Goal: Transaction & Acquisition: Purchase product/service

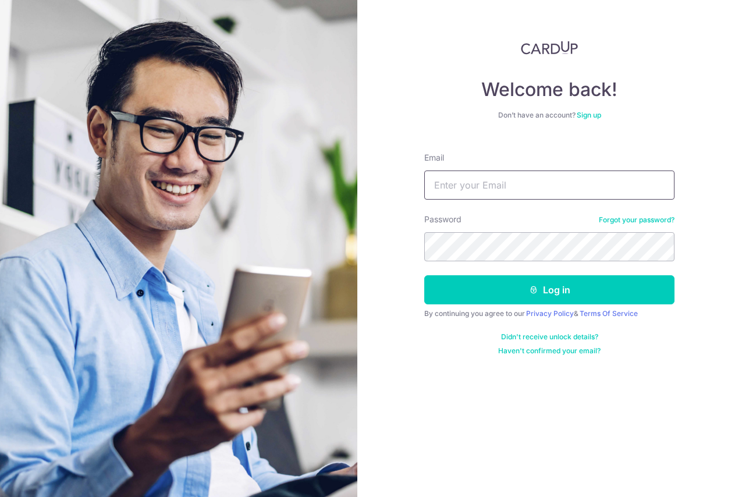
type input "[EMAIL_ADDRESS][DOMAIN_NAME]"
click at [552, 292] on button "Log in" at bounding box center [549, 289] width 250 height 29
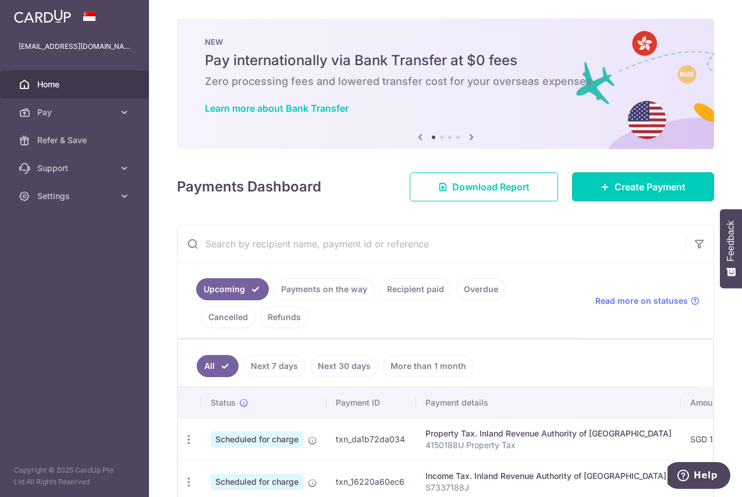
click at [614, 182] on span "Create Payment" at bounding box center [649, 187] width 71 height 14
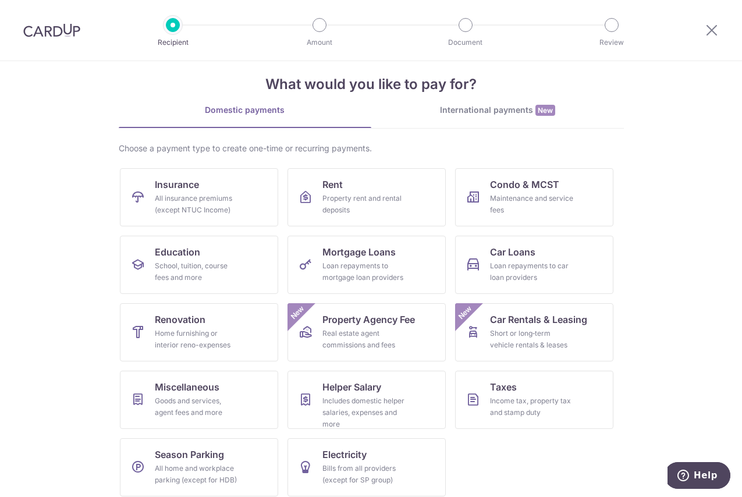
scroll to position [24, 0]
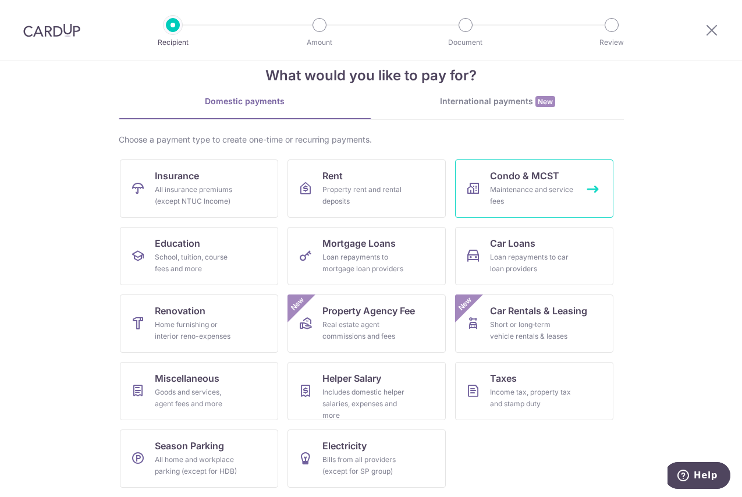
click at [515, 183] on link "Condo & MCST Maintenance and service fees" at bounding box center [534, 188] width 158 height 58
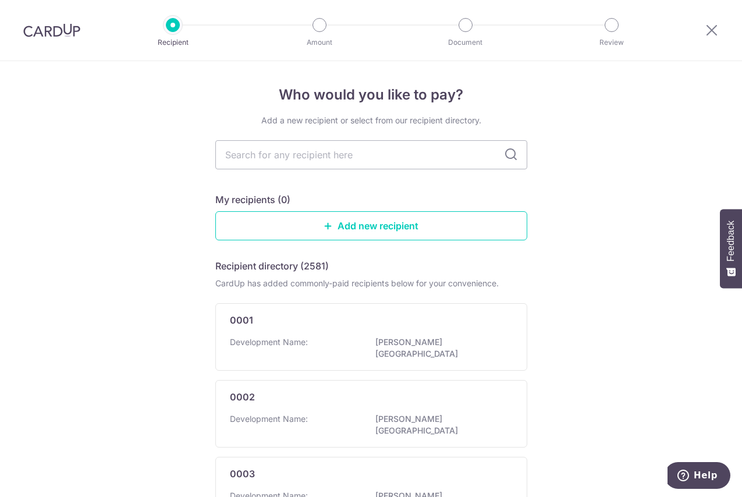
click at [341, 159] on input "text" at bounding box center [371, 154] width 312 height 29
type input "the"
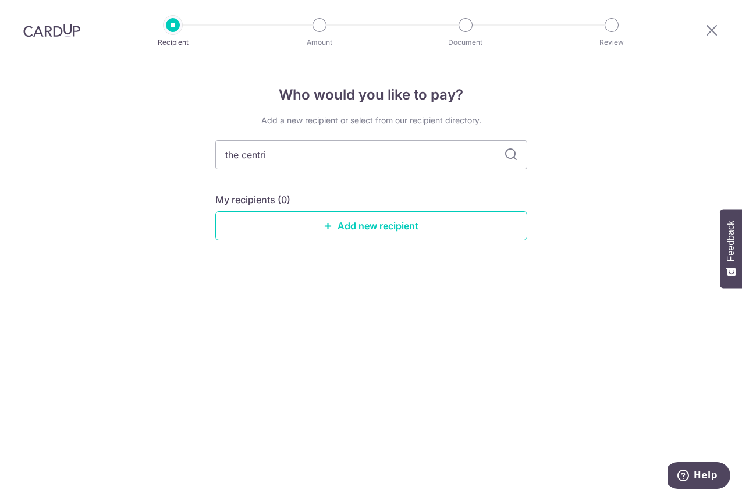
type input "the centris"
click at [507, 158] on icon at bounding box center [511, 155] width 14 height 14
click at [506, 155] on icon at bounding box center [511, 155] width 14 height 14
click at [229, 159] on input "the centris" at bounding box center [371, 154] width 312 height 29
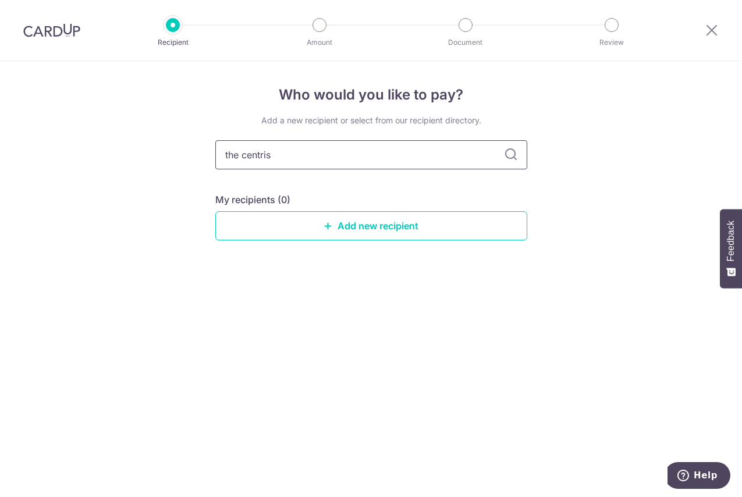
type input "centris"
click at [512, 158] on icon at bounding box center [511, 155] width 14 height 14
click at [319, 162] on input "centris" at bounding box center [371, 154] width 312 height 29
type input "mcst"
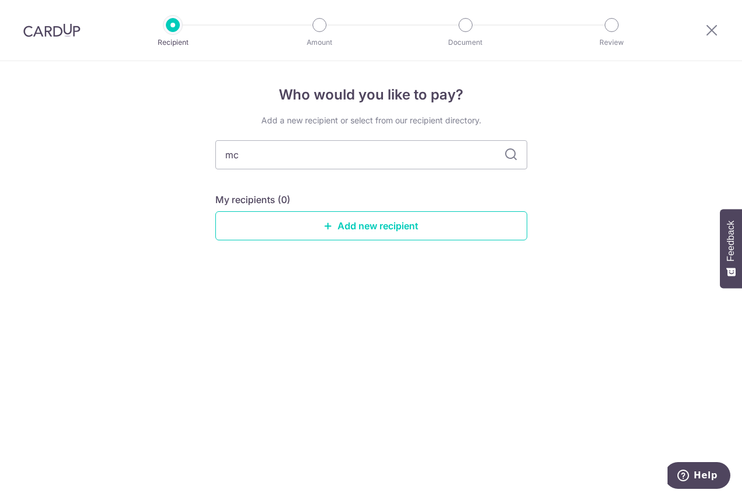
type input "m"
type input "3"
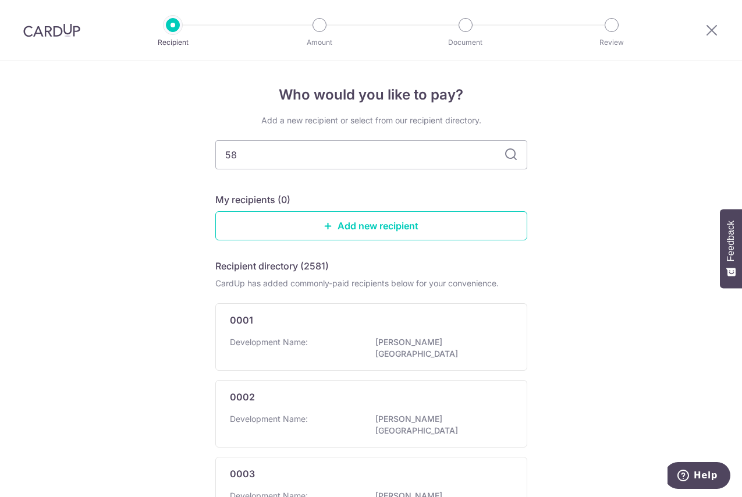
type input "586"
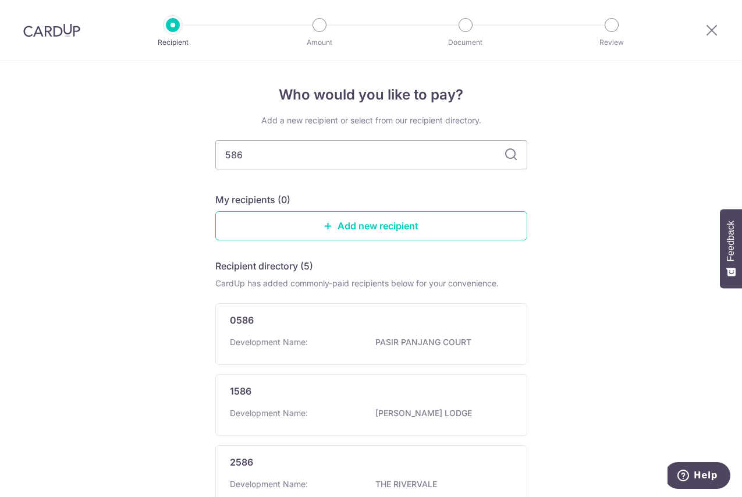
click at [219, 159] on input "586" at bounding box center [371, 154] width 312 height 29
type input "3586"
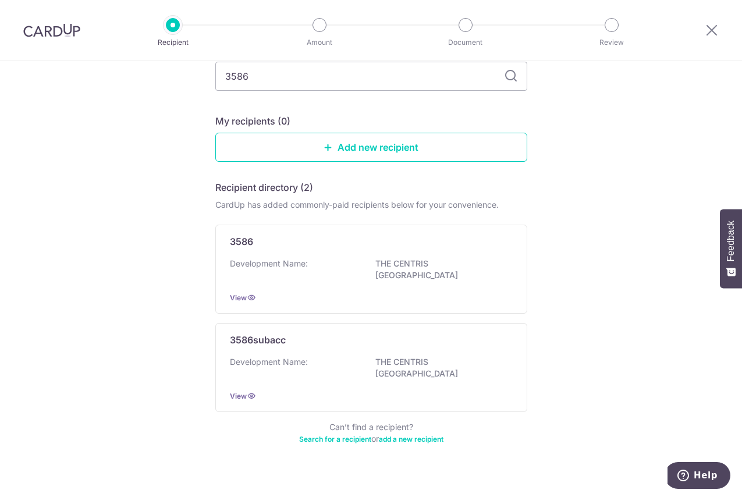
scroll to position [83, 0]
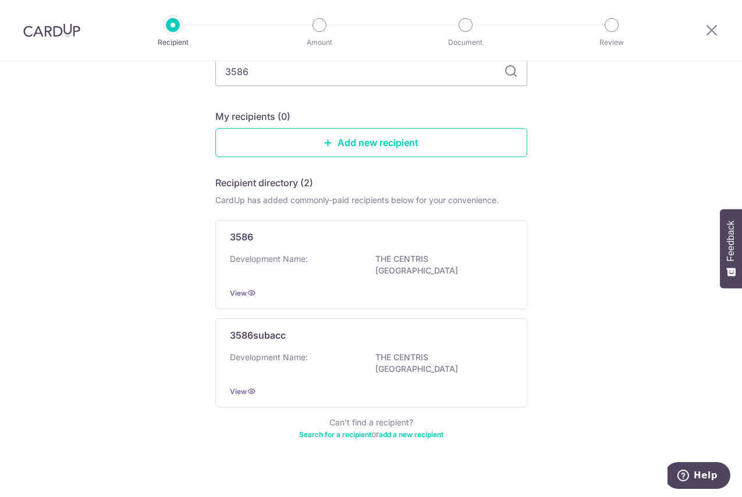
click at [270, 334] on p "3586subacc" at bounding box center [258, 335] width 56 height 14
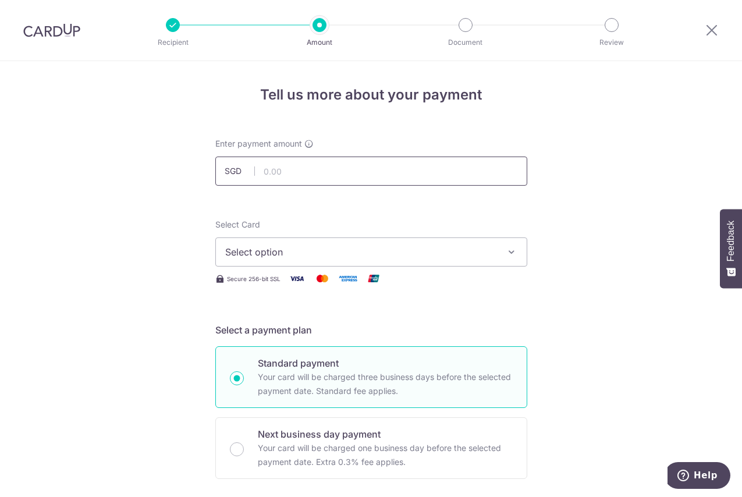
click at [276, 176] on input "text" at bounding box center [371, 170] width 312 height 29
paste input "815.04"
type input "815.04"
click at [295, 254] on span "Select option" at bounding box center [360, 252] width 271 height 14
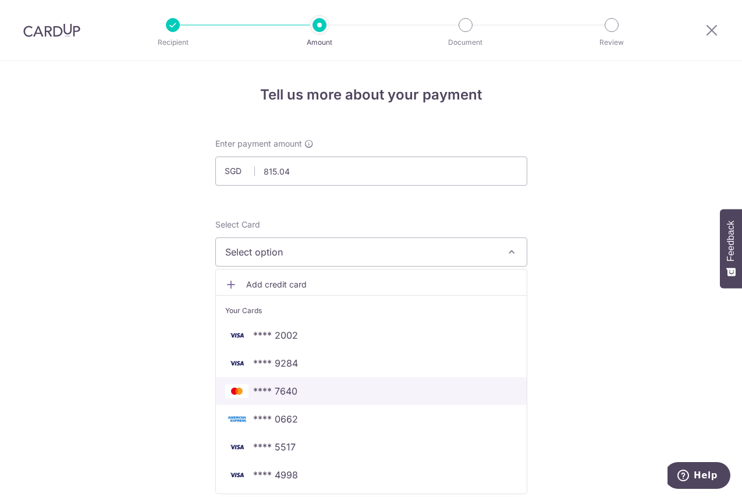
click at [294, 389] on span "**** 7640" at bounding box center [275, 391] width 44 height 14
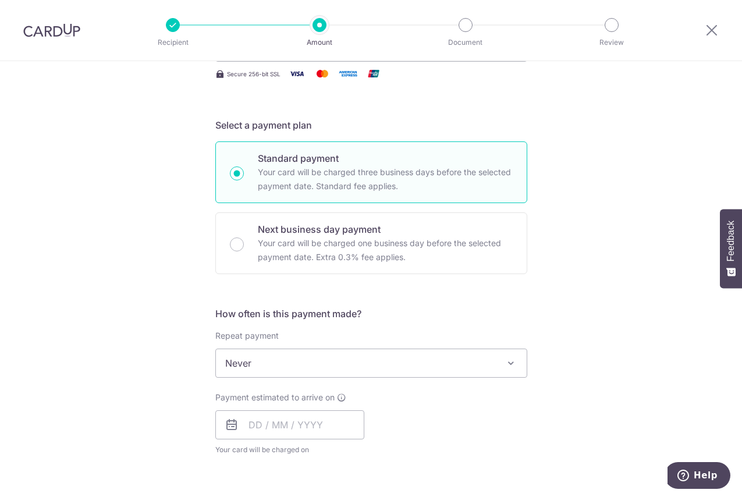
scroll to position [291, 0]
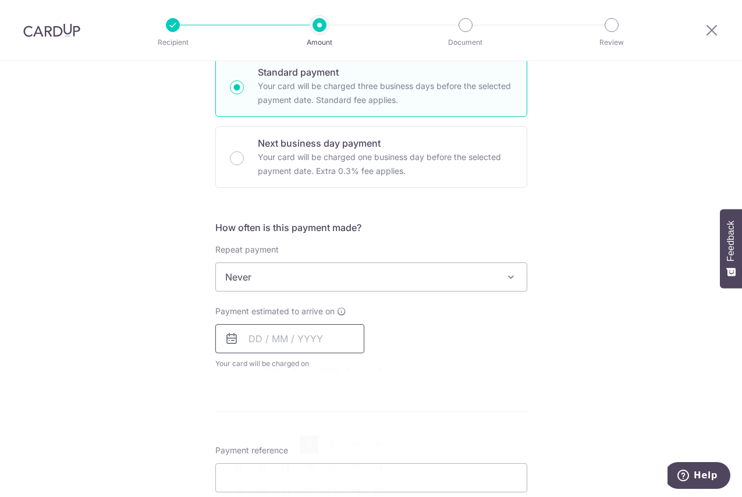
click at [309, 342] on input "text" at bounding box center [289, 338] width 149 height 29
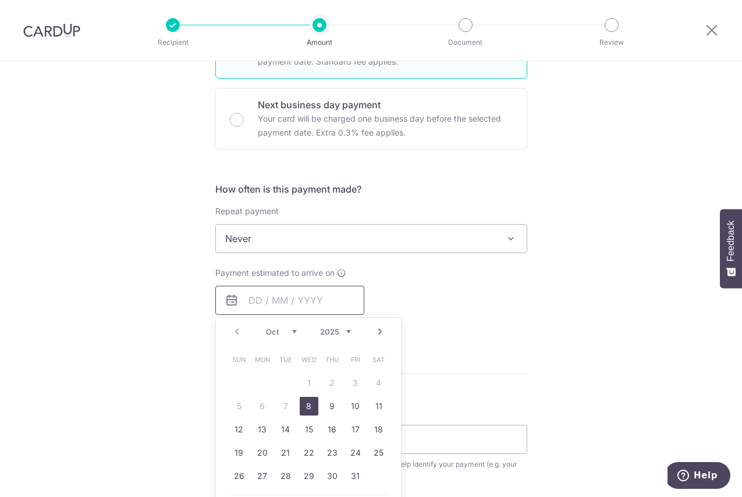
scroll to position [349, 0]
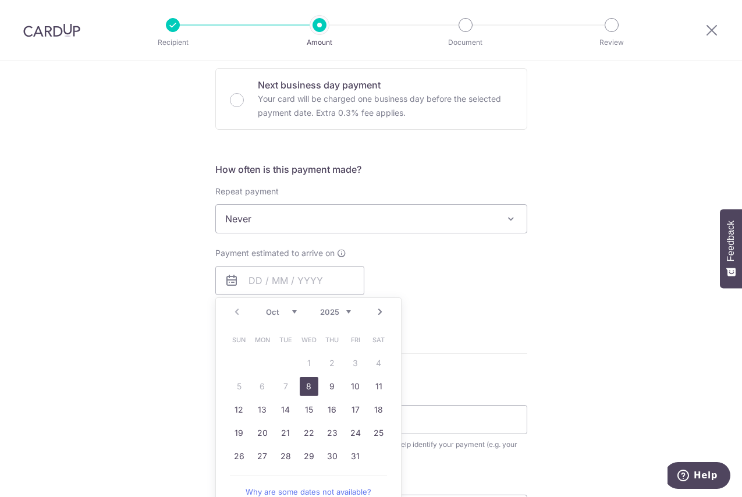
click at [308, 386] on link "8" at bounding box center [309, 386] width 19 height 19
type input "[DATE]"
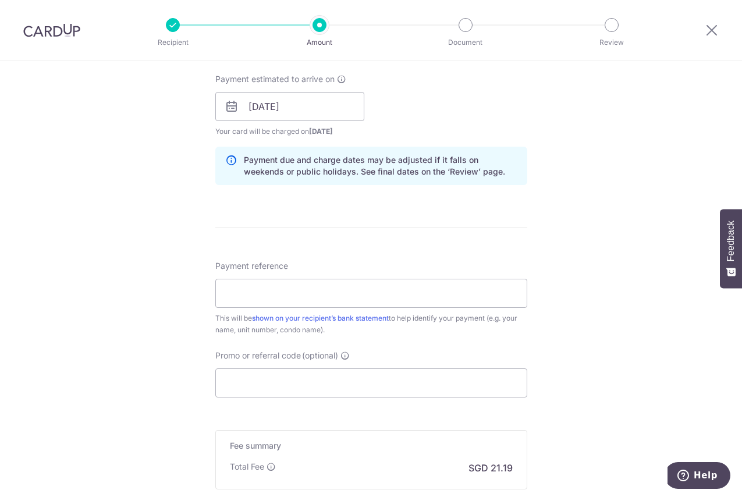
scroll to position [524, 0]
paste input "815.04"
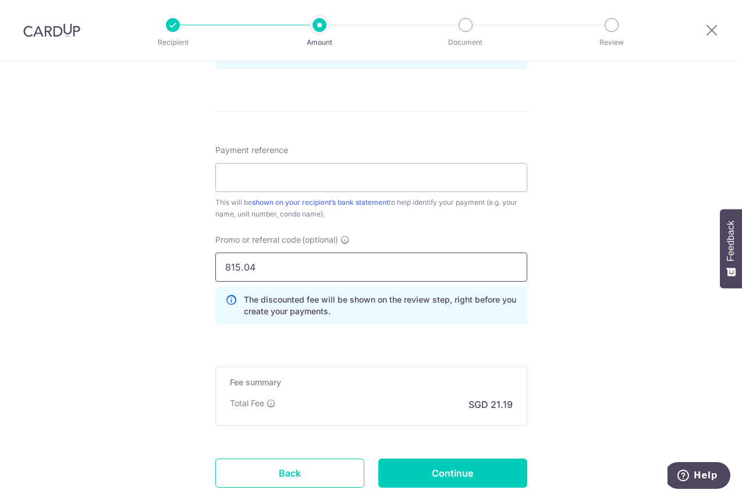
scroll to position [640, 0]
type input "815.04"
click at [253, 180] on input "Payment reference" at bounding box center [371, 176] width 312 height 29
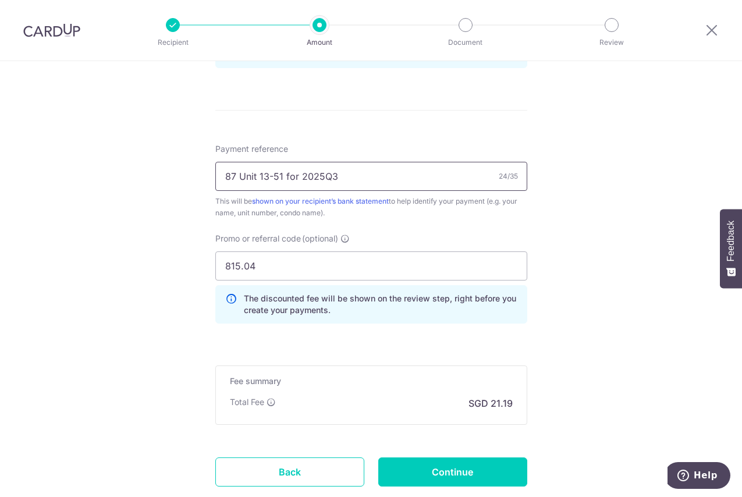
click at [337, 176] on input "87 Unit 13-51 for 2025Q3" at bounding box center [371, 176] width 312 height 29
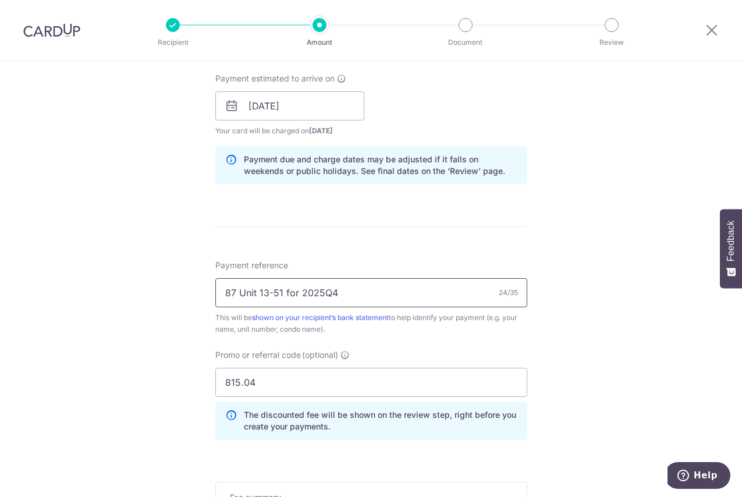
scroll to position [698, 0]
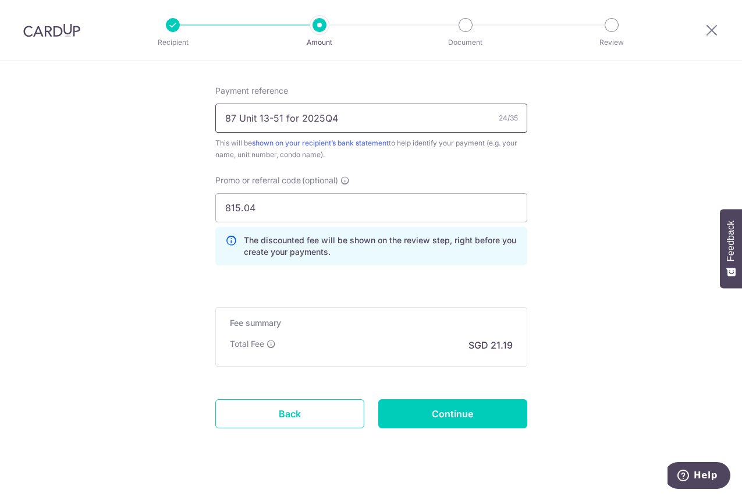
type input "87 Unit 13-51 for 2025Q4"
drag, startPoint x: 277, startPoint y: 206, endPoint x: 218, endPoint y: 206, distance: 58.8
click at [218, 206] on input "815.04" at bounding box center [371, 207] width 312 height 29
paste input "3HOME25R"
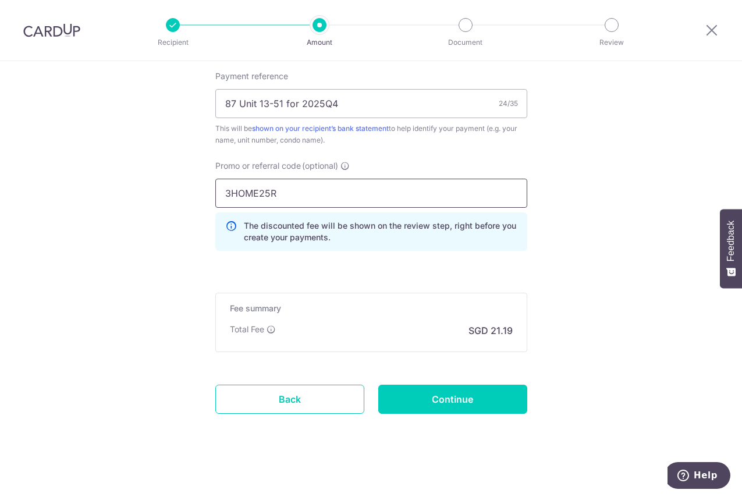
scroll to position [717, 0]
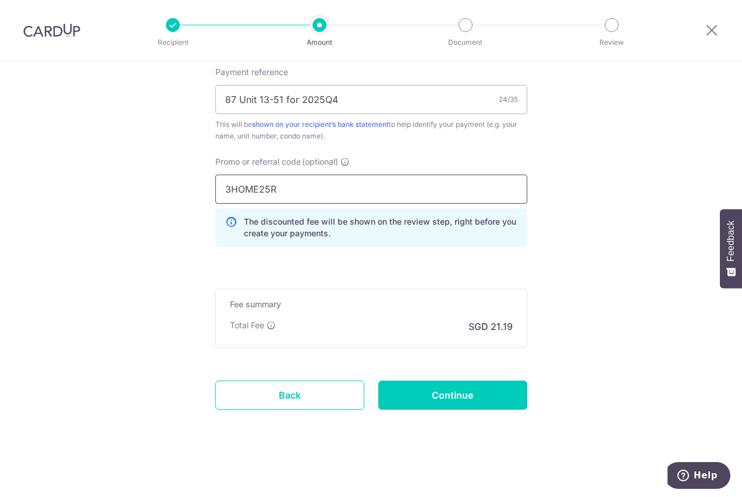
type input "3HOME25R"
click at [454, 391] on input "Continue" at bounding box center [452, 394] width 149 height 29
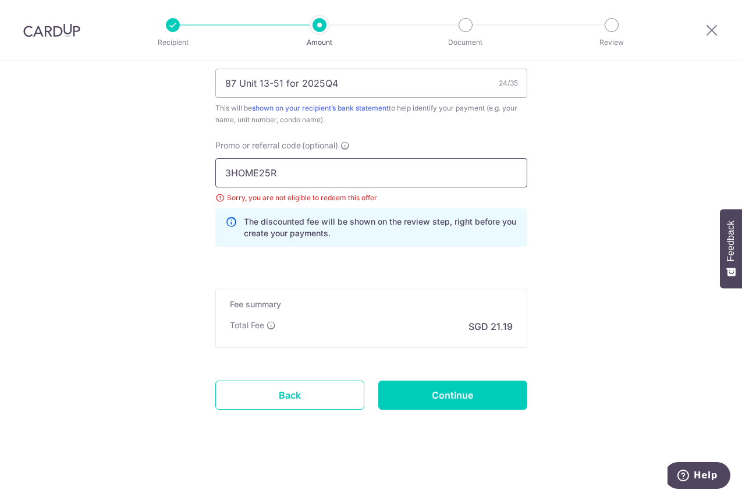
click at [247, 173] on input "3HOME25R" at bounding box center [371, 172] width 312 height 29
paste input "OFF225"
type input "OFF225"
click at [451, 395] on input "Continue" at bounding box center [452, 394] width 149 height 29
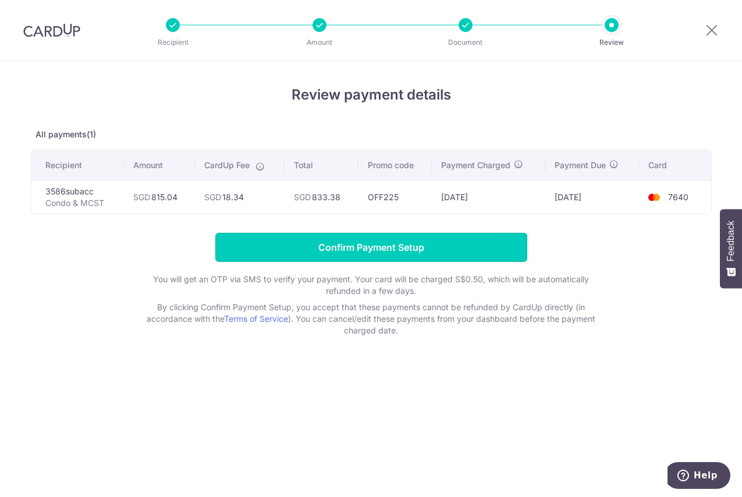
drag, startPoint x: 393, startPoint y: 251, endPoint x: 108, endPoint y: 245, distance: 284.5
click at [108, 245] on form "Confirm Payment Setup You will get an OTP via SMS to verify your payment. Your …" at bounding box center [371, 285] width 681 height 104
click at [428, 257] on input "Confirm Payment Setup" at bounding box center [371, 247] width 312 height 29
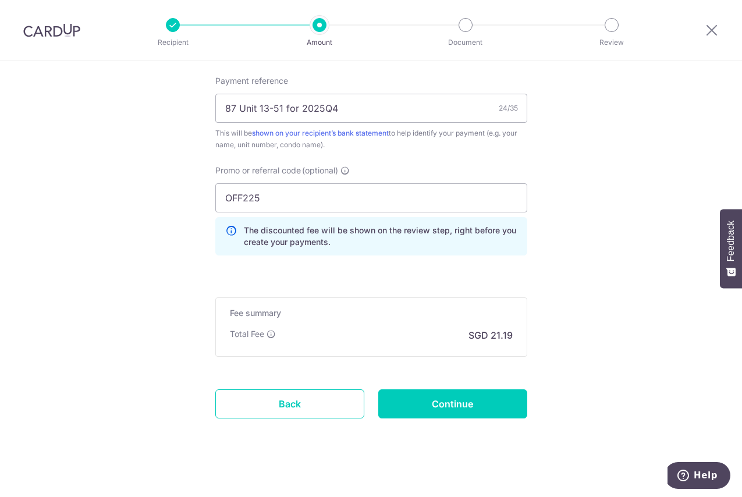
scroll to position [764, 0]
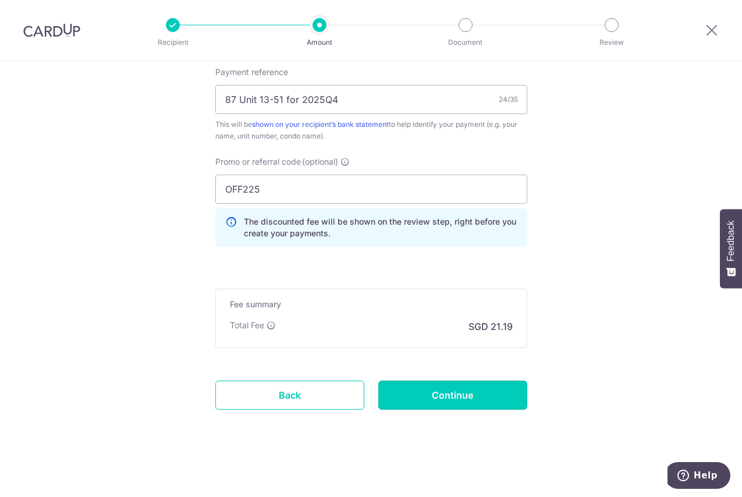
click at [444, 399] on input "Continue" at bounding box center [452, 394] width 149 height 29
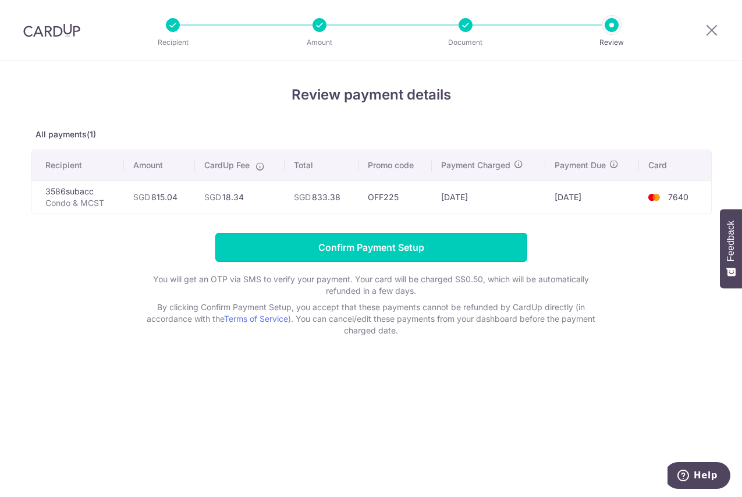
click at [426, 245] on input "Confirm Payment Setup" at bounding box center [371, 247] width 312 height 29
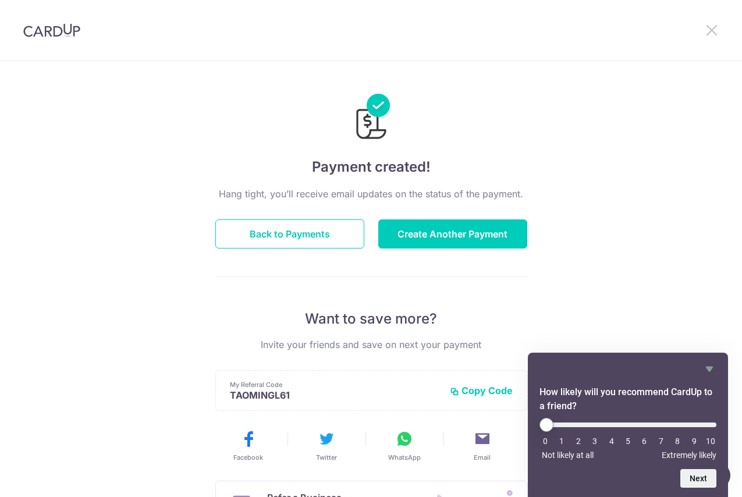
drag, startPoint x: 713, startPoint y: 31, endPoint x: 606, endPoint y: 124, distance: 142.2
click at [712, 31] on icon at bounding box center [711, 30] width 14 height 15
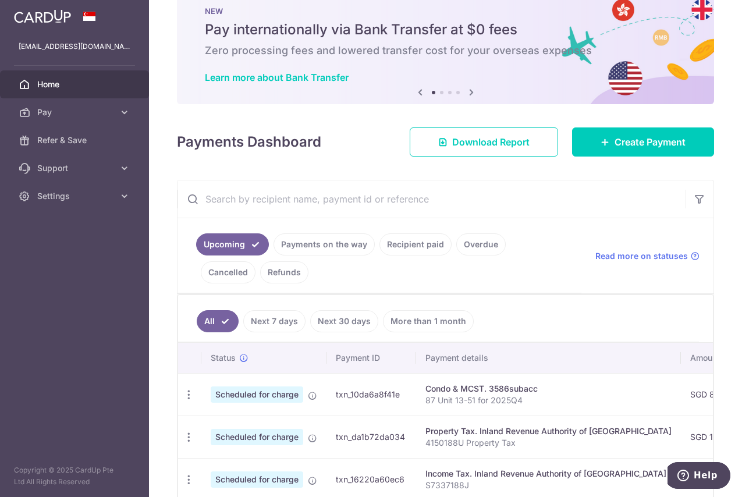
scroll to position [58, 0]
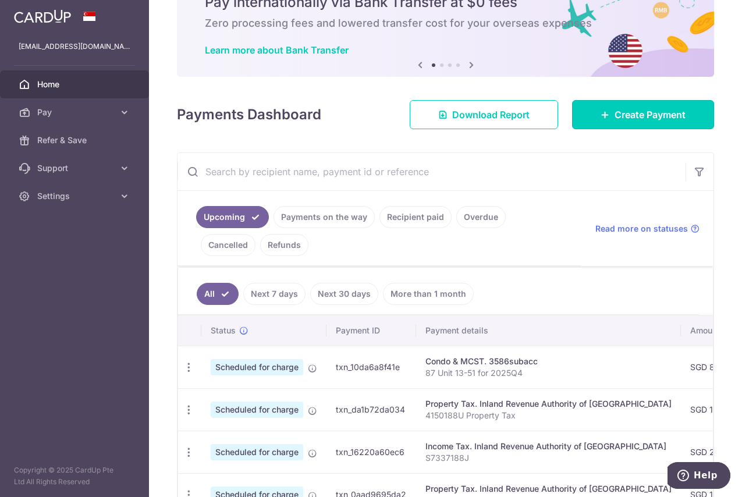
click at [626, 113] on span "Create Payment" at bounding box center [649, 115] width 71 height 14
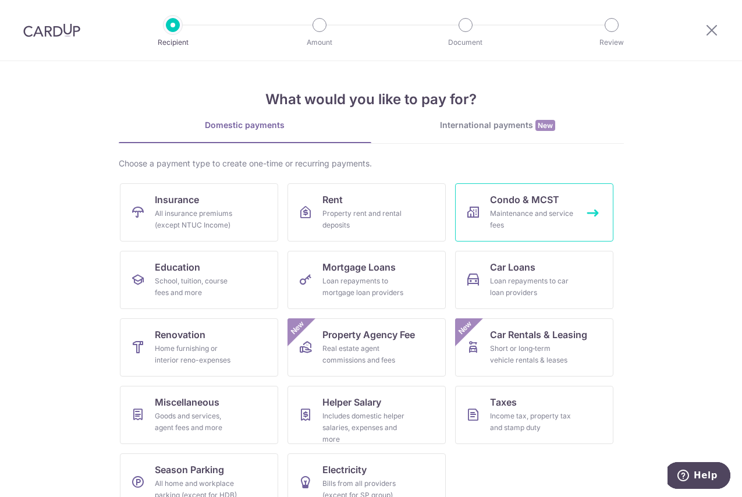
click at [510, 201] on span "Condo & MCST" at bounding box center [524, 200] width 69 height 14
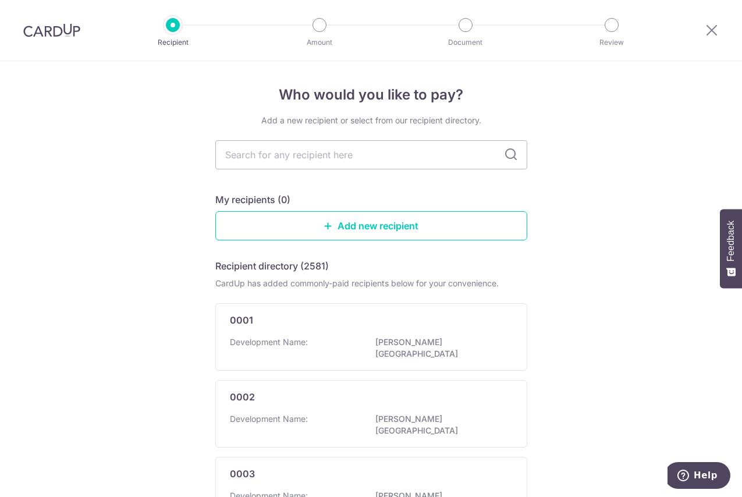
click at [375, 153] on input "text" at bounding box center [371, 154] width 312 height 29
type input "3"
click at [297, 153] on input "3" at bounding box center [371, 154] width 312 height 29
type input "3586"
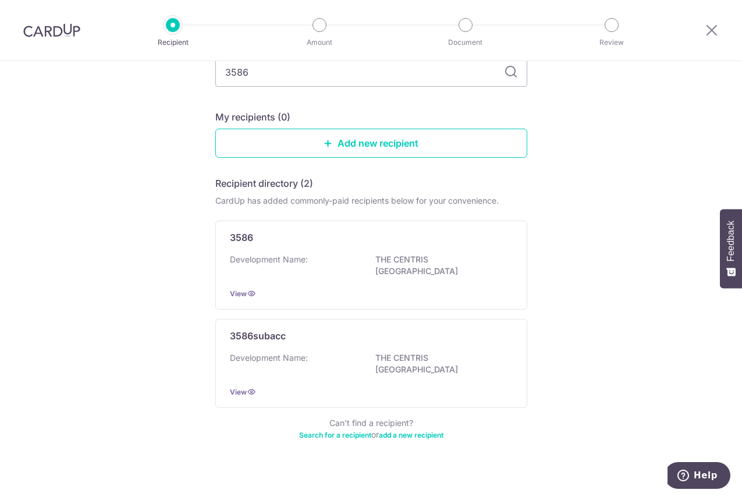
scroll to position [83, 0]
click at [247, 386] on icon at bounding box center [251, 390] width 9 height 9
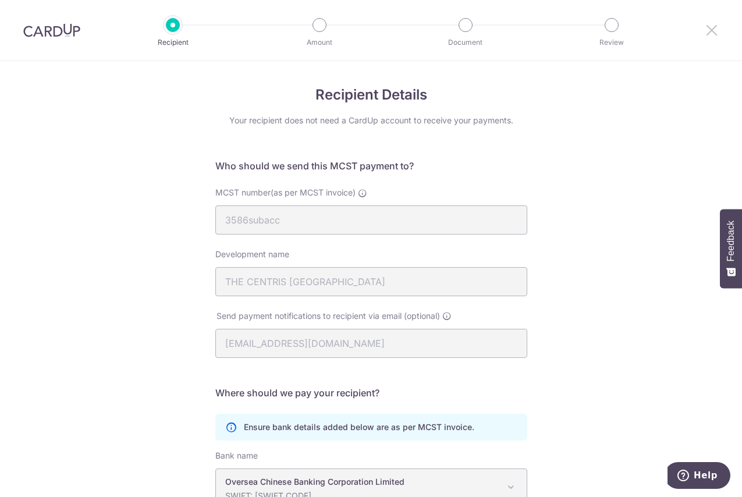
click at [713, 26] on icon at bounding box center [711, 30] width 14 height 15
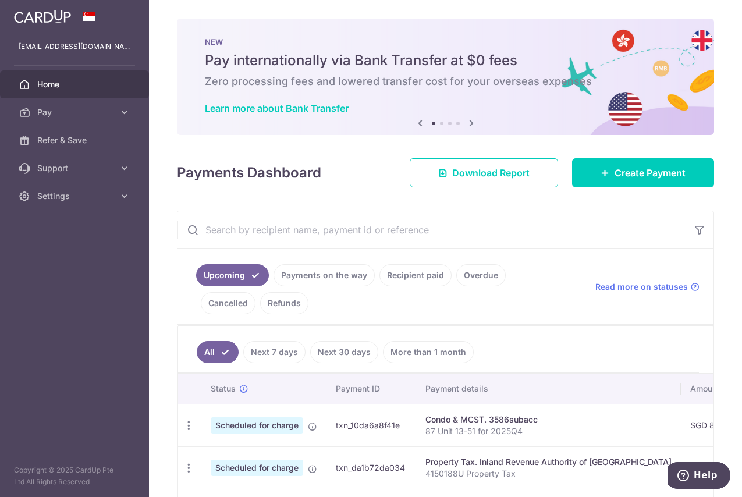
click at [94, 200] on span "Settings" at bounding box center [75, 196] width 77 height 12
click at [56, 259] on link "Logout" at bounding box center [74, 252] width 149 height 28
